Goal: Information Seeking & Learning: Learn about a topic

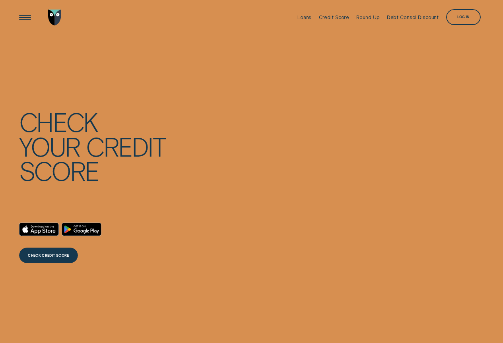
click at [304, 17] on div "Loans" at bounding box center [304, 17] width 14 height 6
